Goal: Communication & Community: Participate in discussion

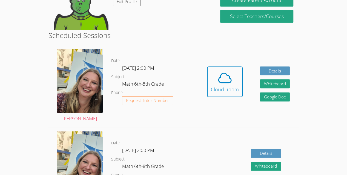
scroll to position [121, 0]
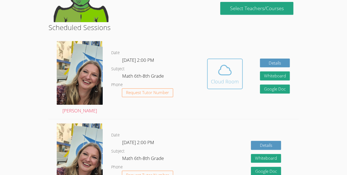
click at [223, 80] on div "Cloud Room" at bounding box center [225, 82] width 28 height 8
click at [219, 75] on icon at bounding box center [224, 69] width 15 height 15
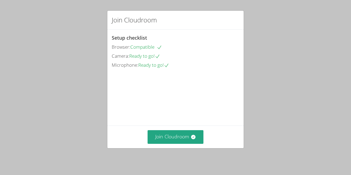
click at [125, 64] on span "Microphone:" at bounding box center [125, 65] width 27 height 6
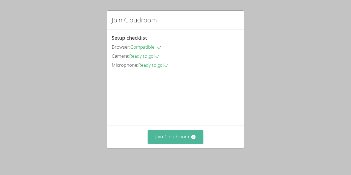
click at [159, 140] on button "Join Cloudroom" at bounding box center [176, 136] width 56 height 13
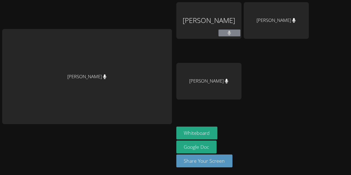
click at [135, 94] on div "[PERSON_NAME]" at bounding box center [87, 77] width 170 height 96
click at [130, 79] on div "[PERSON_NAME]" at bounding box center [87, 77] width 170 height 96
click at [233, 33] on button at bounding box center [230, 33] width 22 height 7
click at [216, 33] on div "[PERSON_NAME]" at bounding box center [208, 20] width 65 height 37
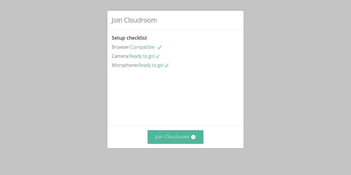
click at [175, 138] on button "Join Cloudroom" at bounding box center [176, 136] width 56 height 13
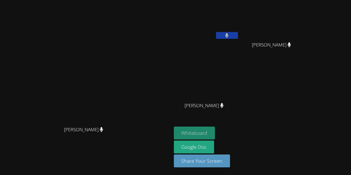
click at [193, 132] on button "Whiteboard" at bounding box center [194, 133] width 41 height 13
click at [214, 133] on button "Whiteboard" at bounding box center [194, 133] width 41 height 13
click at [203, 134] on button "Whiteboard" at bounding box center [194, 133] width 41 height 13
click at [201, 130] on button "Whiteboard" at bounding box center [194, 133] width 41 height 13
click at [192, 132] on button "Whiteboard" at bounding box center [194, 133] width 41 height 13
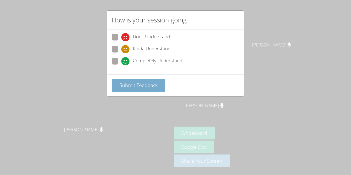
click at [134, 86] on span "Submit Feedback" at bounding box center [138, 85] width 38 height 7
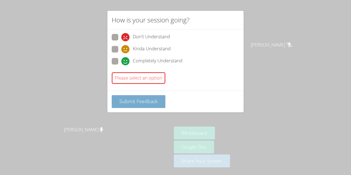
click at [136, 103] on span "Submit Feedback" at bounding box center [138, 101] width 38 height 7
click at [121, 53] on span at bounding box center [121, 53] width 0 height 0
click at [121, 50] on input "Kinda Understand" at bounding box center [123, 48] width 5 height 5
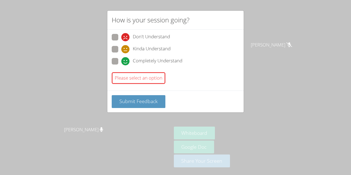
radio input "true"
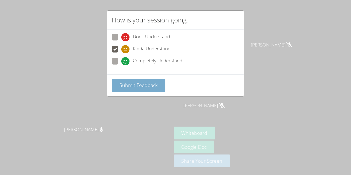
click at [139, 84] on span "Submit Feedback" at bounding box center [138, 85] width 38 height 7
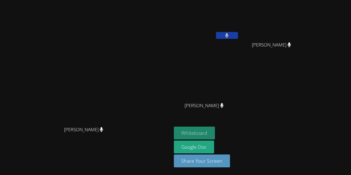
click at [181, 131] on button "Whiteboard" at bounding box center [194, 133] width 41 height 13
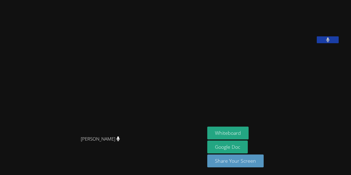
click at [243, 43] on video at bounding box center [248, 22] width 82 height 41
